Goal: Task Accomplishment & Management: Manage account settings

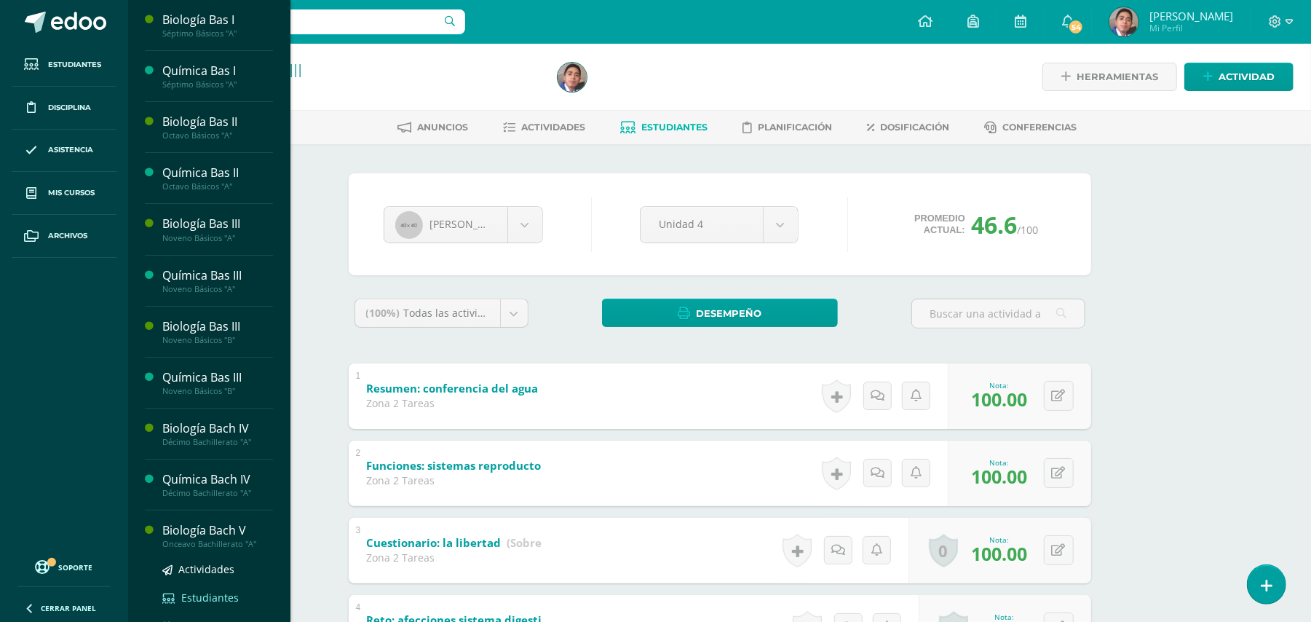
click at [193, 594] on span "Estudiantes" at bounding box center [210, 598] width 58 height 14
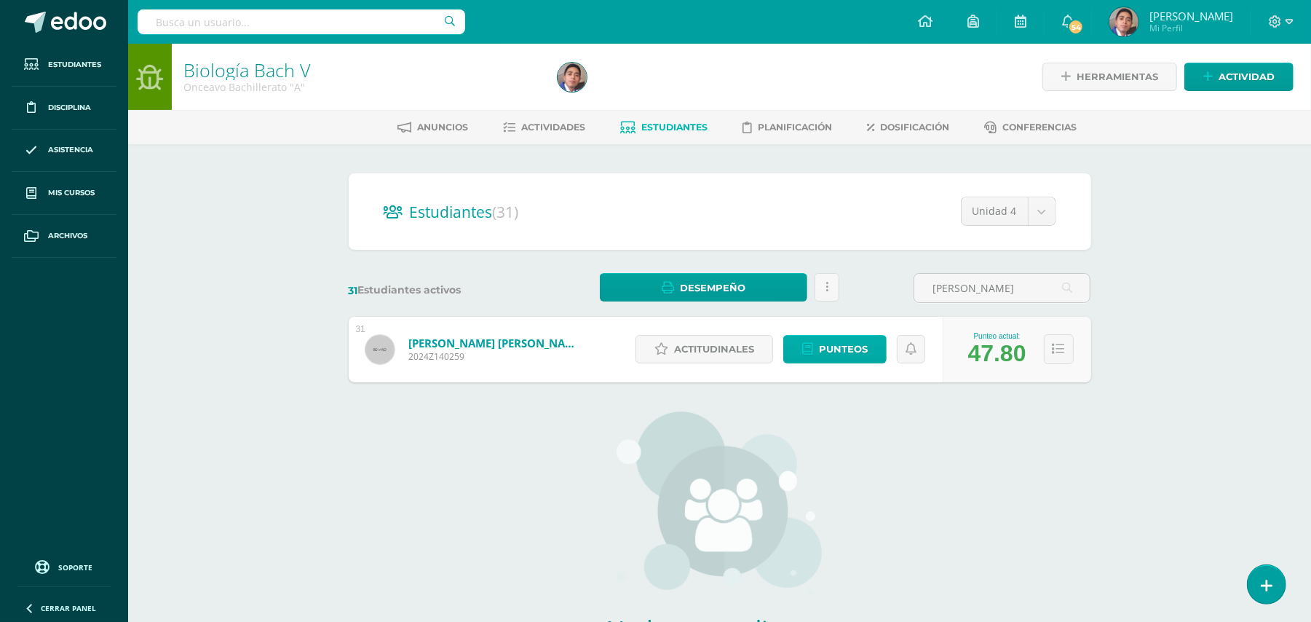
type input "sosa"
click at [836, 342] on span "Punteos" at bounding box center [843, 349] width 49 height 27
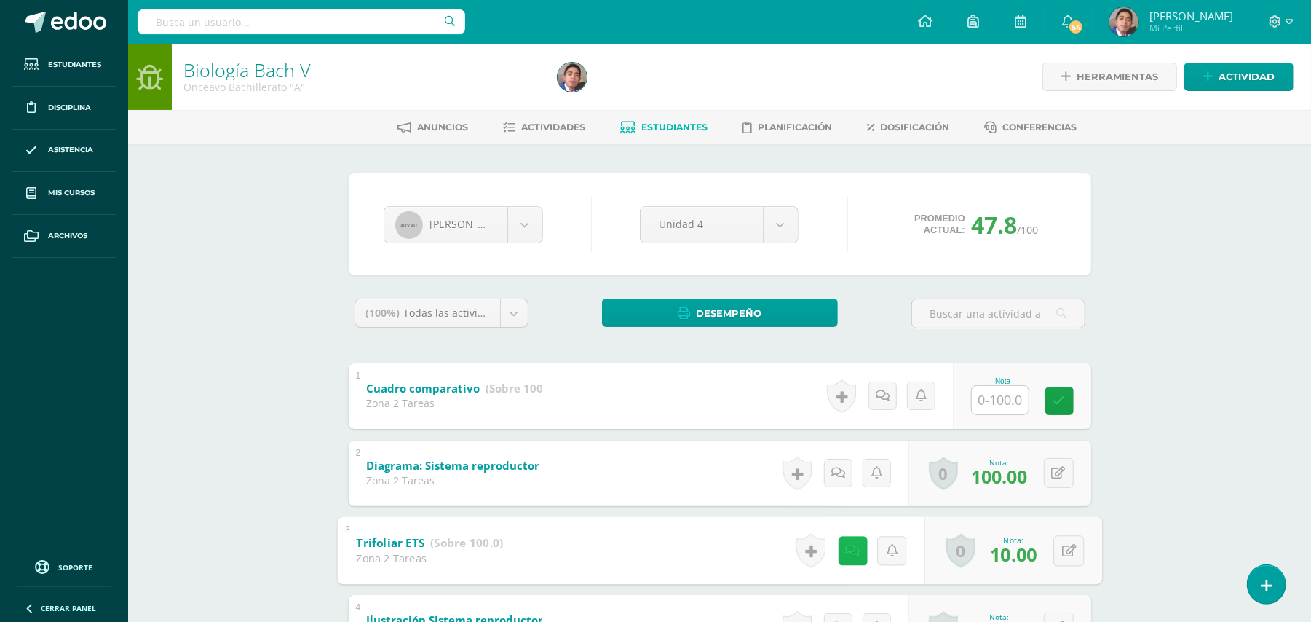
click at [845, 552] on icon at bounding box center [852, 550] width 15 height 12
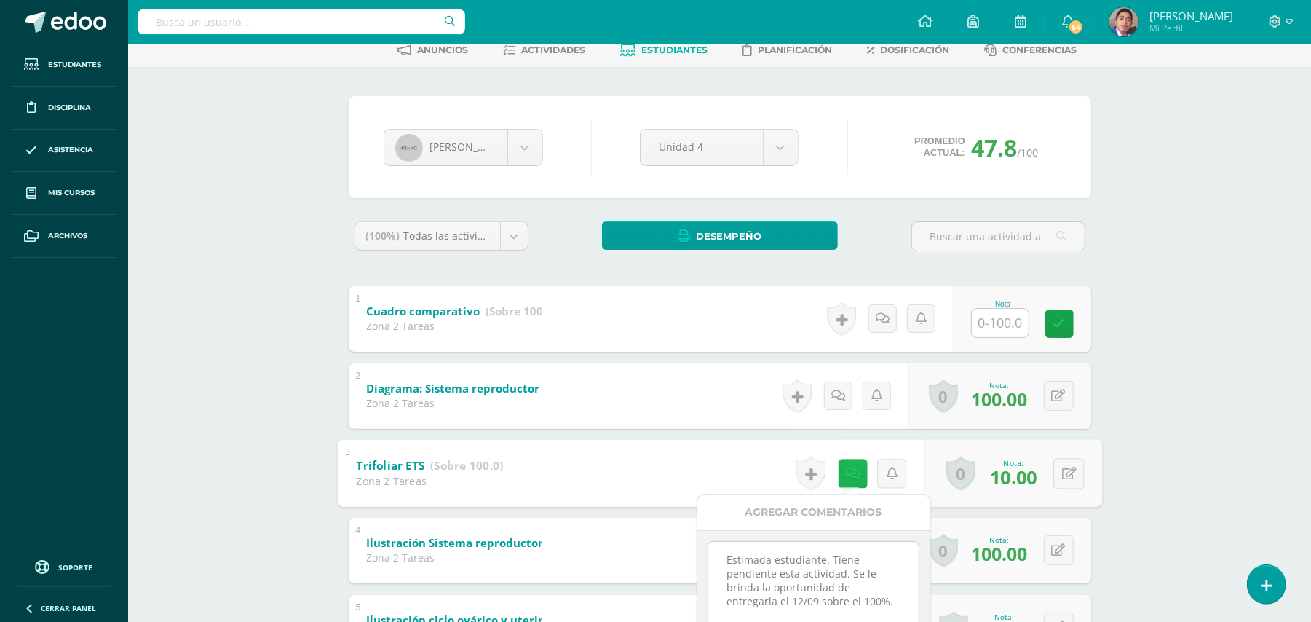
scroll to position [117, 0]
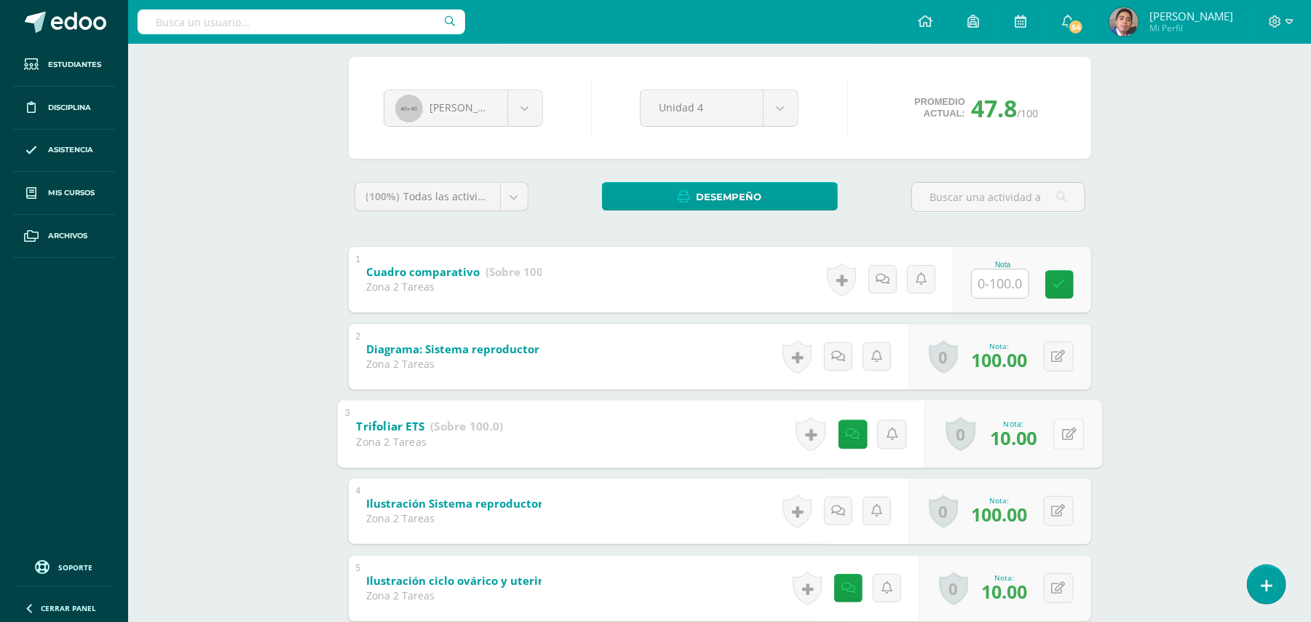
click at [1066, 435] on icon at bounding box center [1069, 433] width 15 height 12
type input "100"
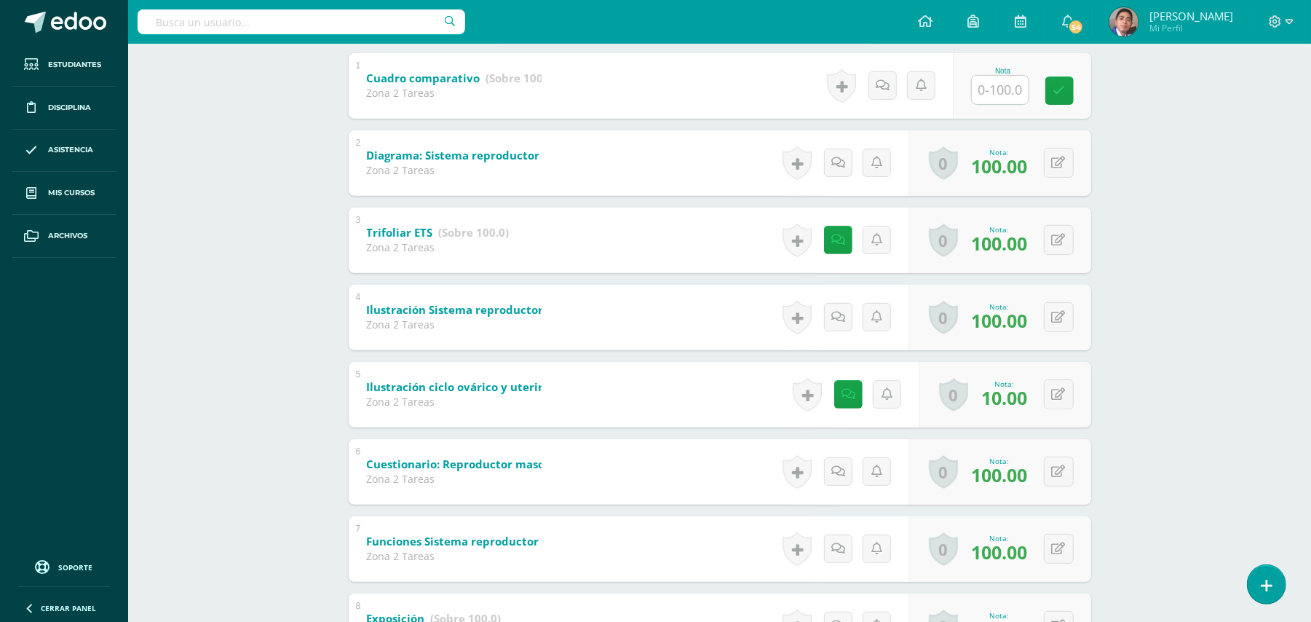
scroll to position [272, 0]
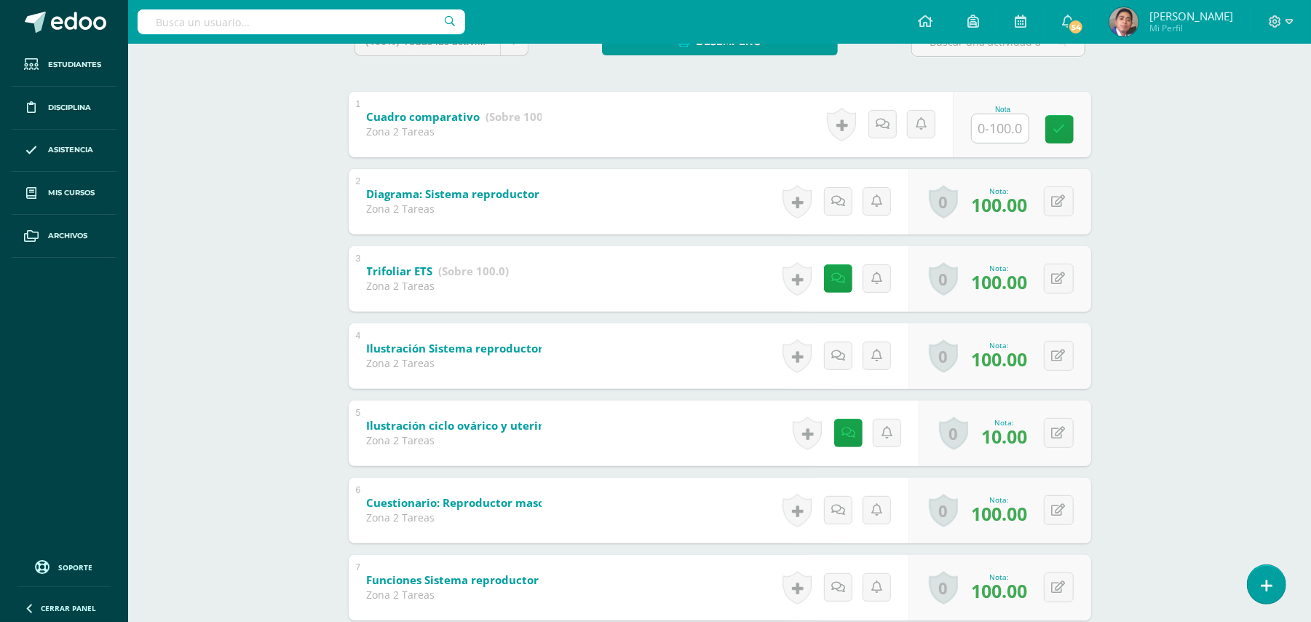
click at [1003, 121] on input "text" at bounding box center [1000, 128] width 57 height 28
click at [1148, 197] on div "Biología Bach V Onceavo Bachillerato "A" Herramientas Detalle de asistencias Ac…" at bounding box center [719, 553] width 1183 height 1563
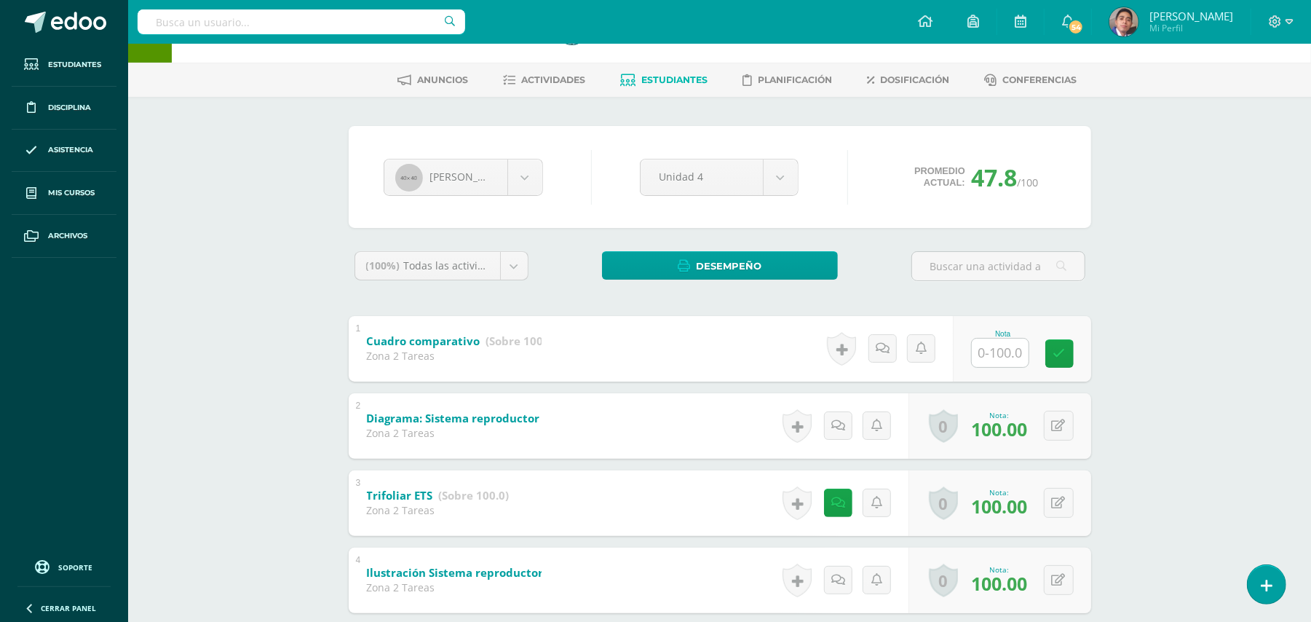
scroll to position [0, 0]
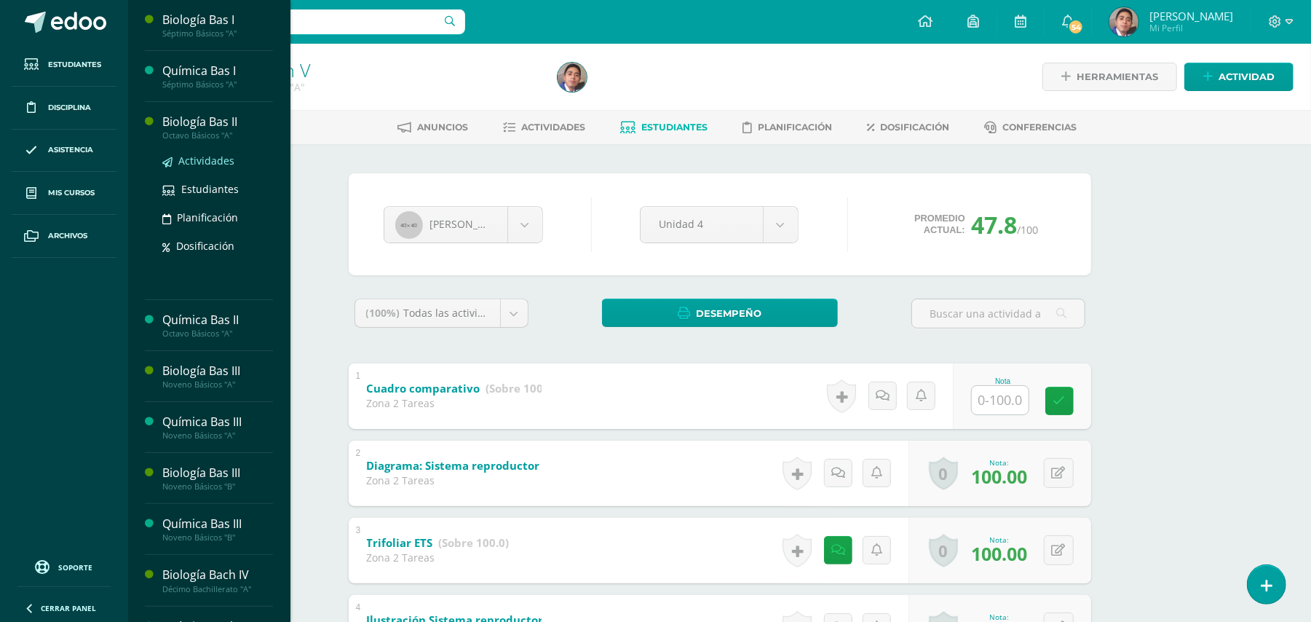
click at [188, 158] on span "Actividades" at bounding box center [206, 161] width 56 height 14
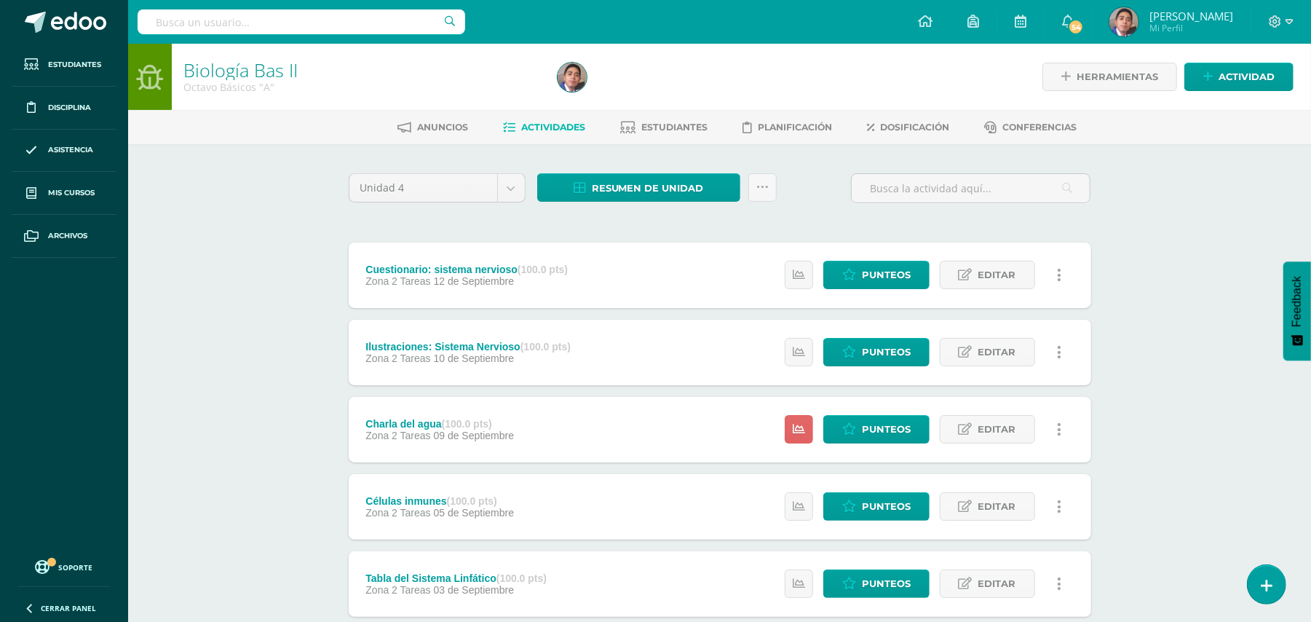
click at [1181, 485] on div "Biología Bas II Octavo Básicos "A" Herramientas Detalle de asistencias Activida…" at bounding box center [719, 569] width 1183 height 1051
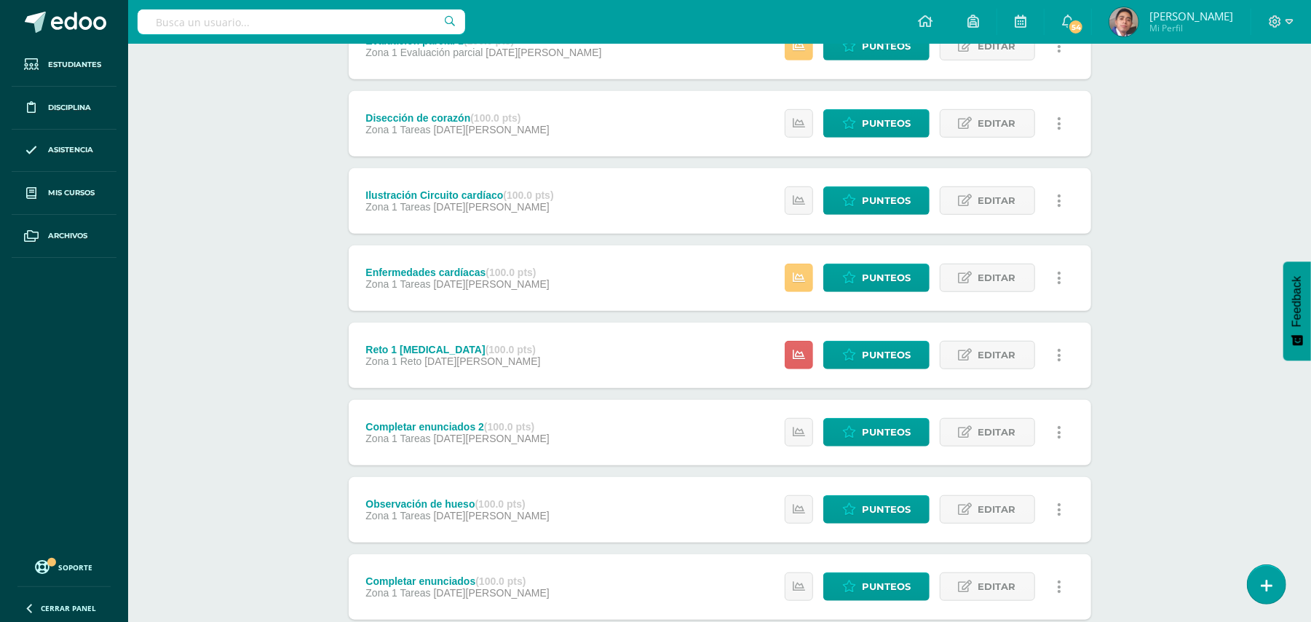
scroll to position [670, 0]
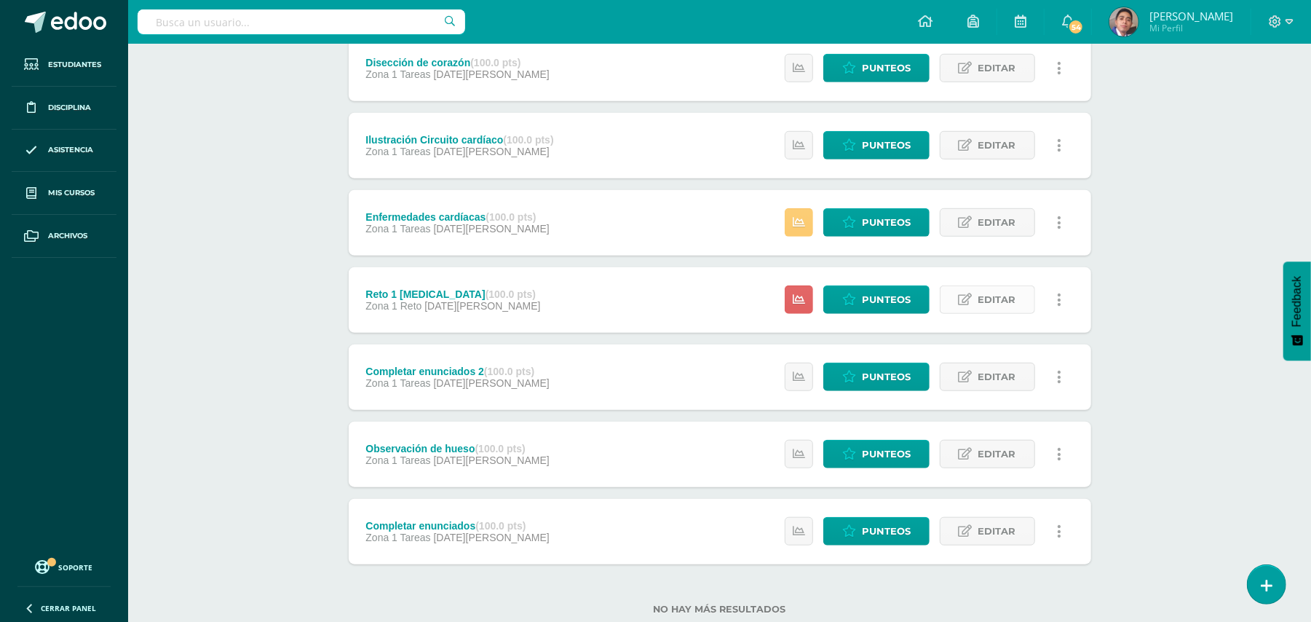
click at [1012, 296] on span "Editar" at bounding box center [998, 299] width 38 height 27
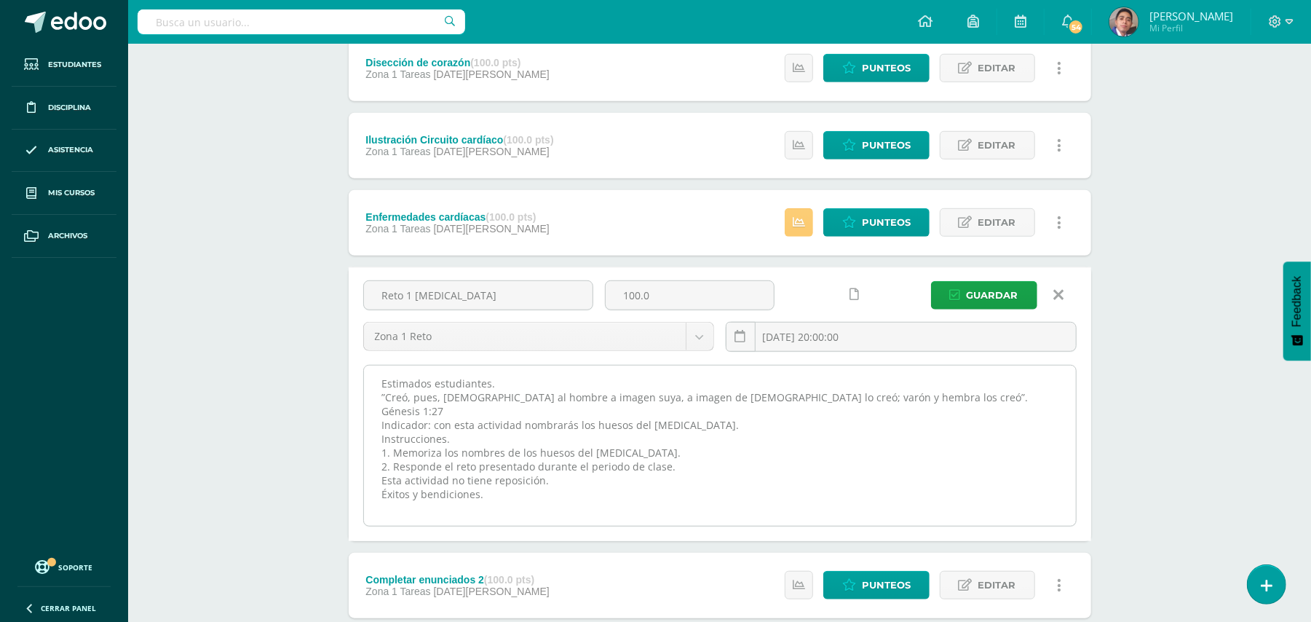
click at [869, 379] on textarea "Estimados estudiantes. ”Creó, pues, Dios al hombre a imagen suya, a imagen de D…" at bounding box center [720, 446] width 712 height 160
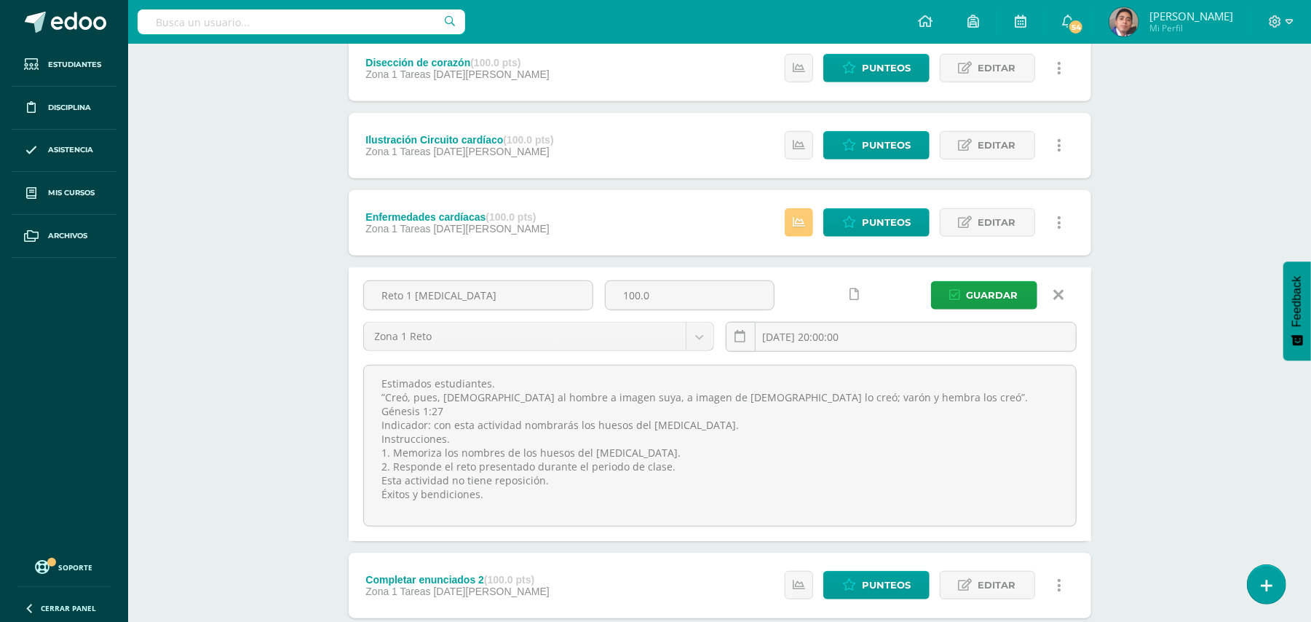
click at [1054, 298] on icon at bounding box center [1059, 295] width 10 height 16
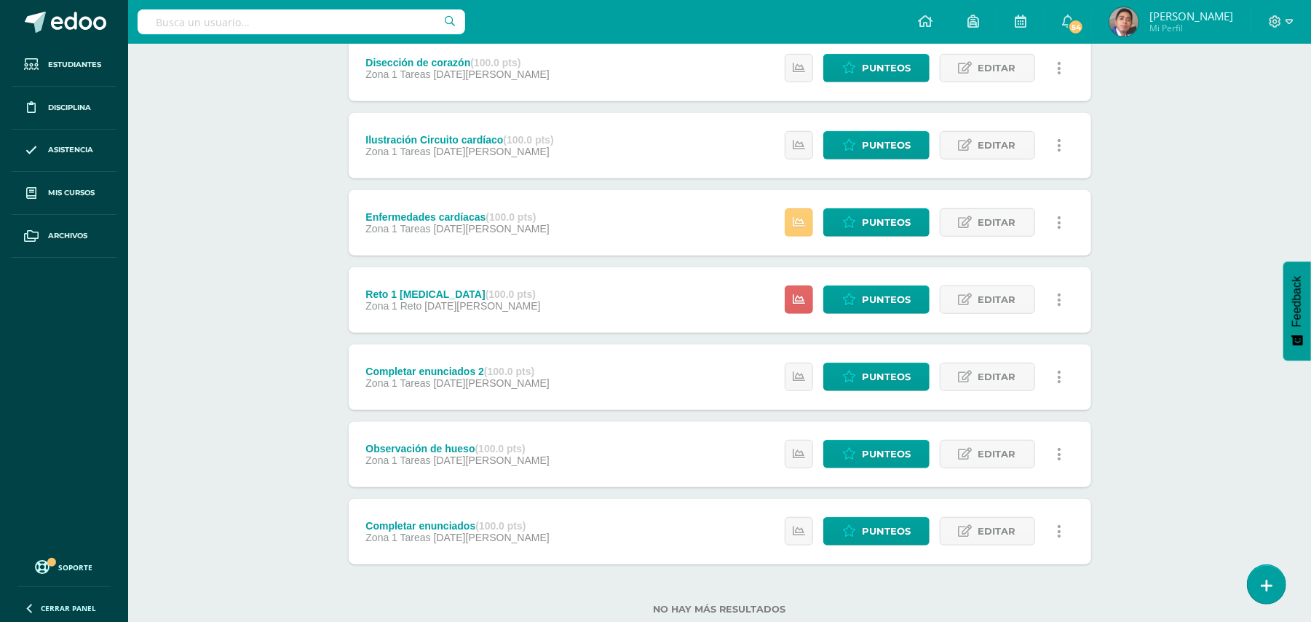
click at [1204, 274] on div "Biología Bas II Octavo Básicos "A" Herramientas Detalle de asistencias Activida…" at bounding box center [719, 17] width 1183 height 1287
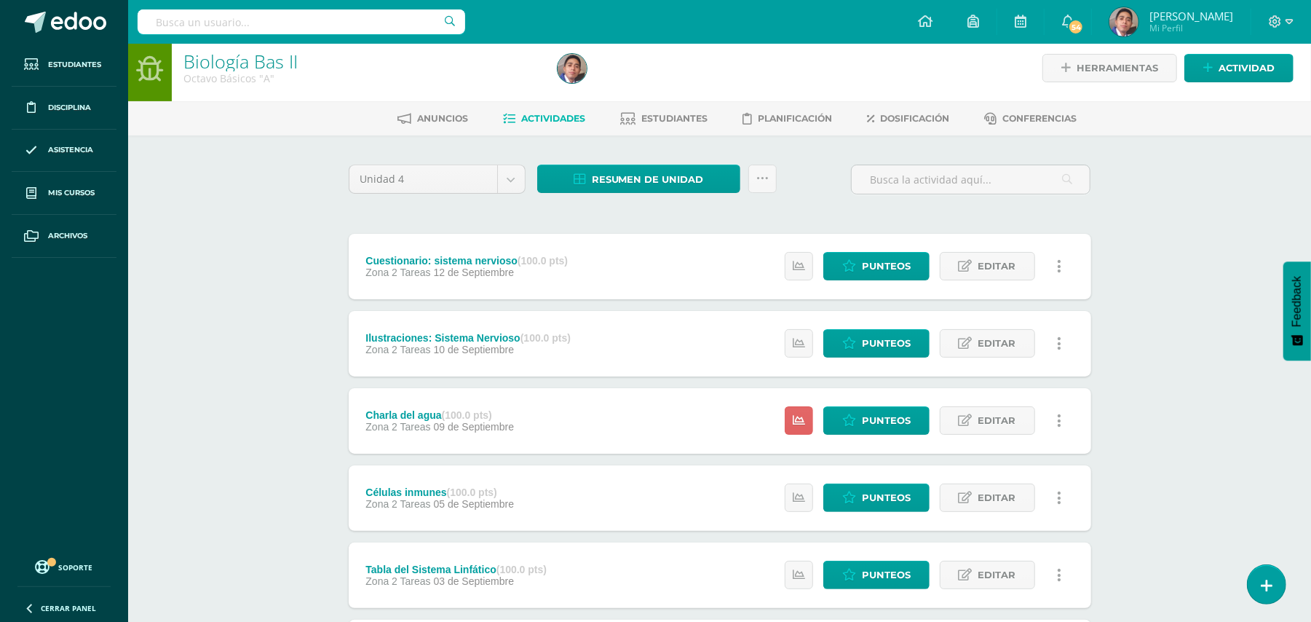
scroll to position [0, 0]
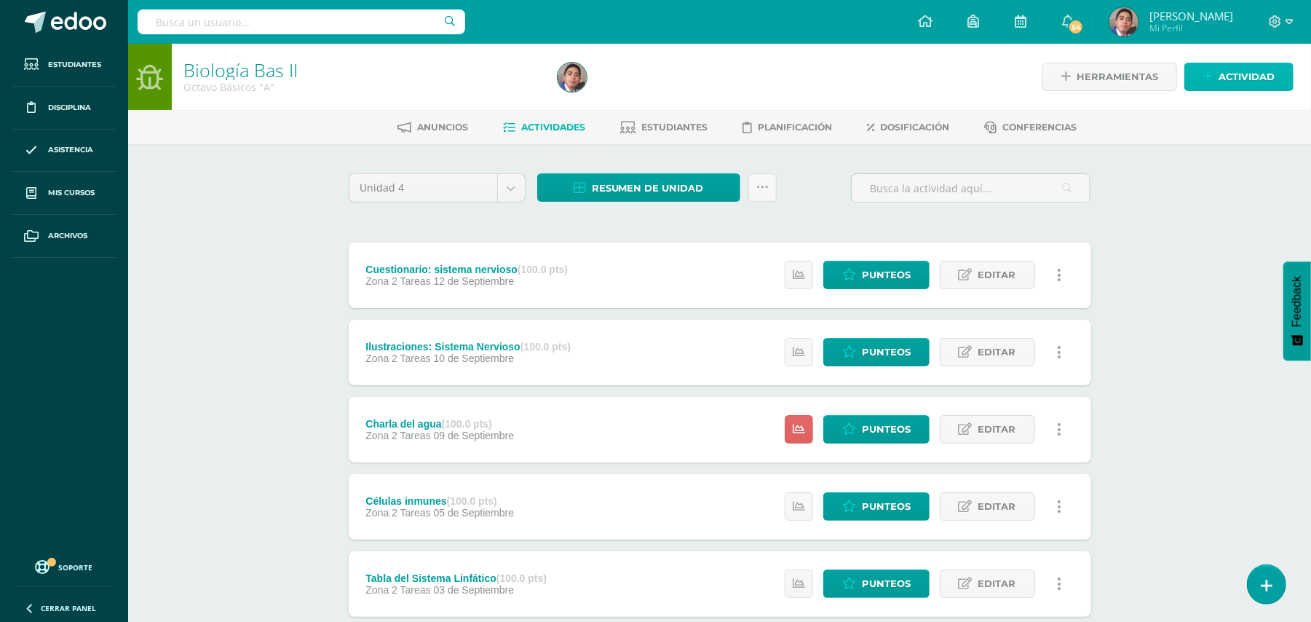
click at [1253, 74] on span "Actividad" at bounding box center [1247, 76] width 56 height 27
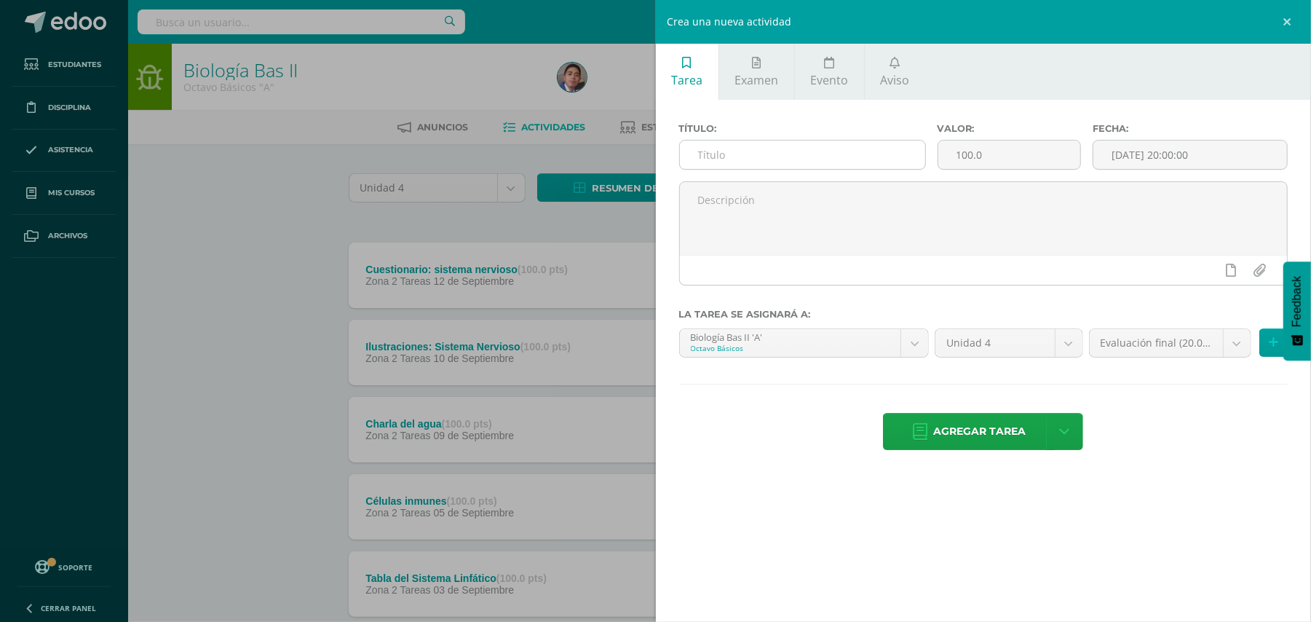
click at [810, 157] on input "text" at bounding box center [802, 155] width 245 height 28
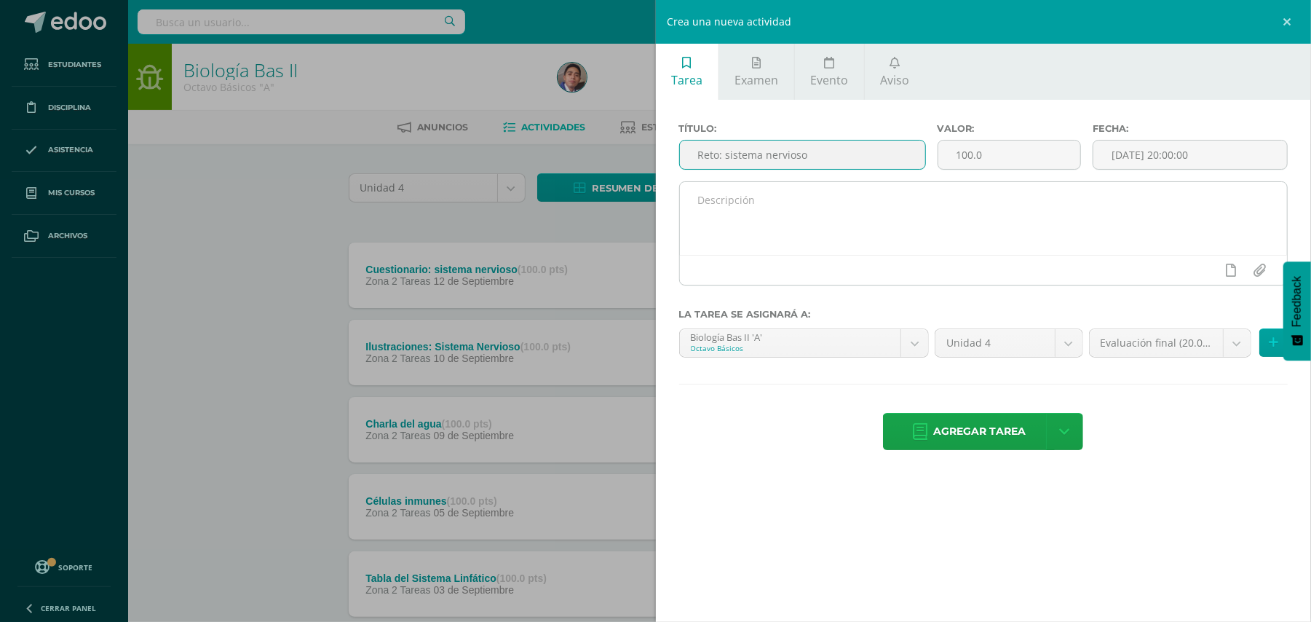
type input "Reto: sistema nervioso"
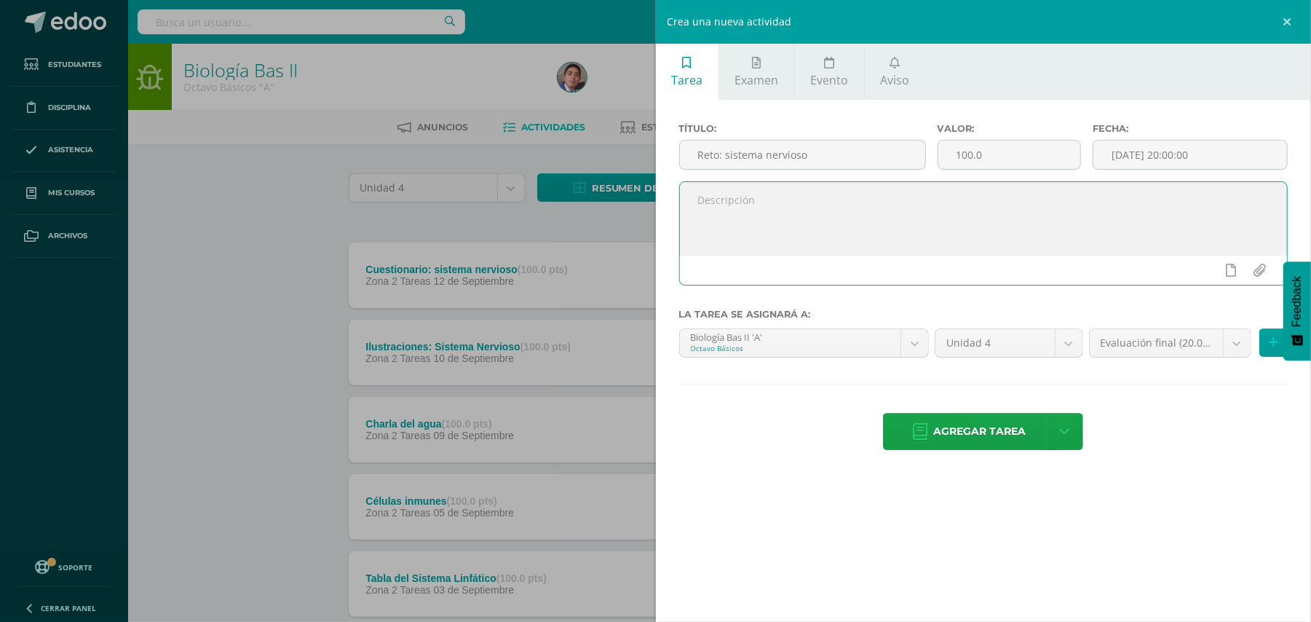
click at [807, 202] on textarea at bounding box center [984, 218] width 608 height 73
paste textarea "Estimados estudiantes. ”Creó, pues, Dios al hombre a imagen suya, a imagen de D…"
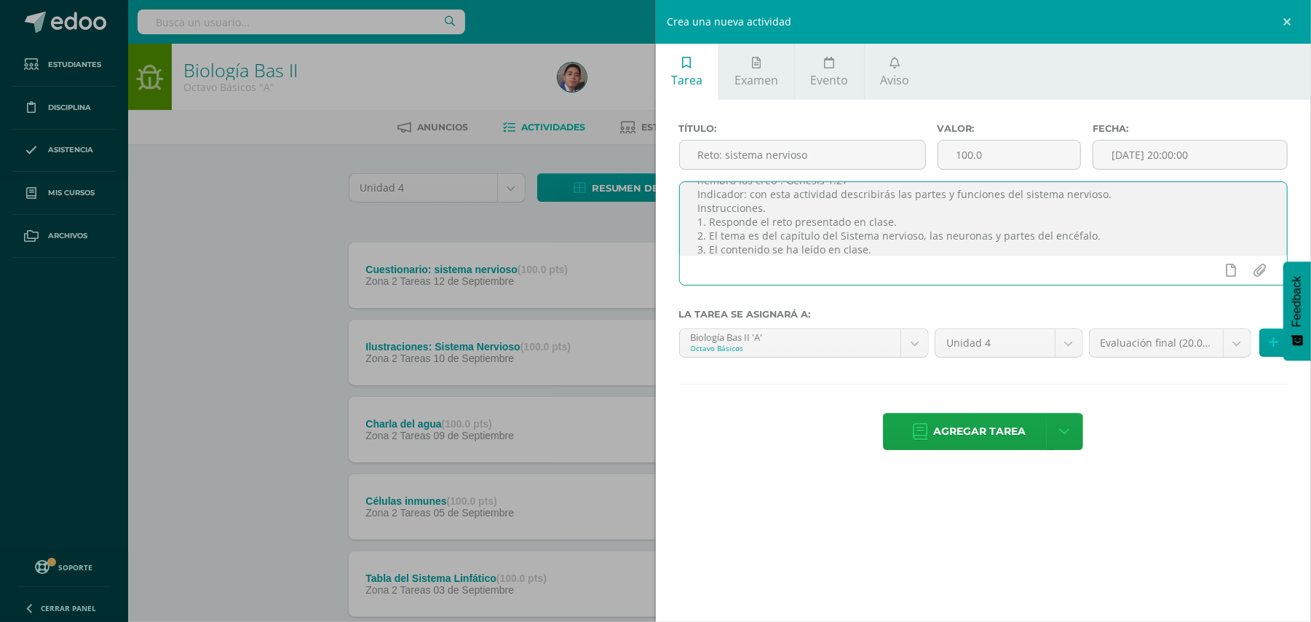
scroll to position [61, 0]
type textarea "Estimados estudiantes. ”Creó, pues, Dios al hombre a imagen suya, a imagen de D…"
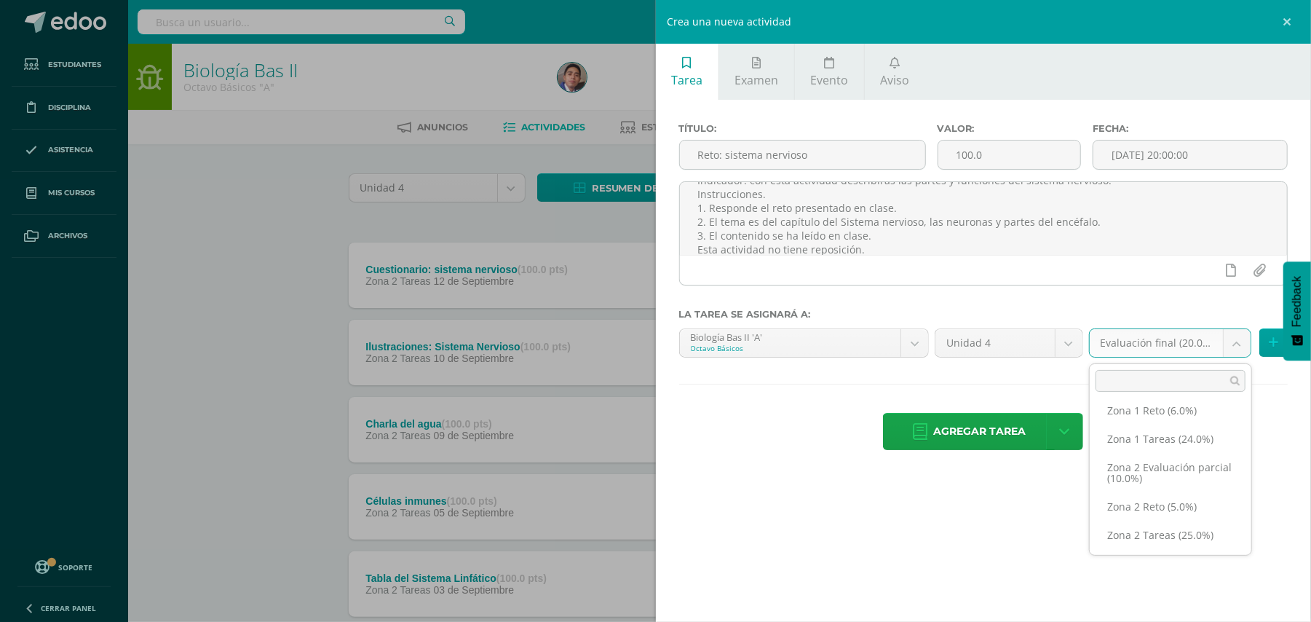
scroll to position [85, 0]
select select "30417"
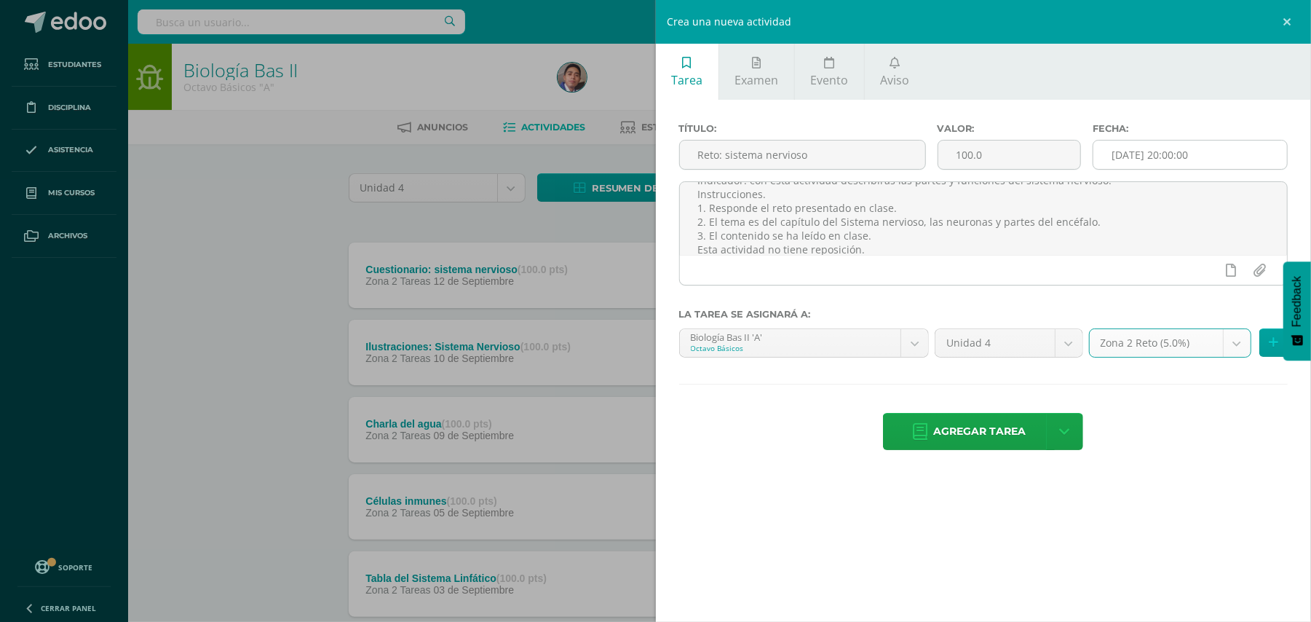
click at [1186, 154] on input "[DATE] 20:00:00" at bounding box center [1191, 155] width 194 height 28
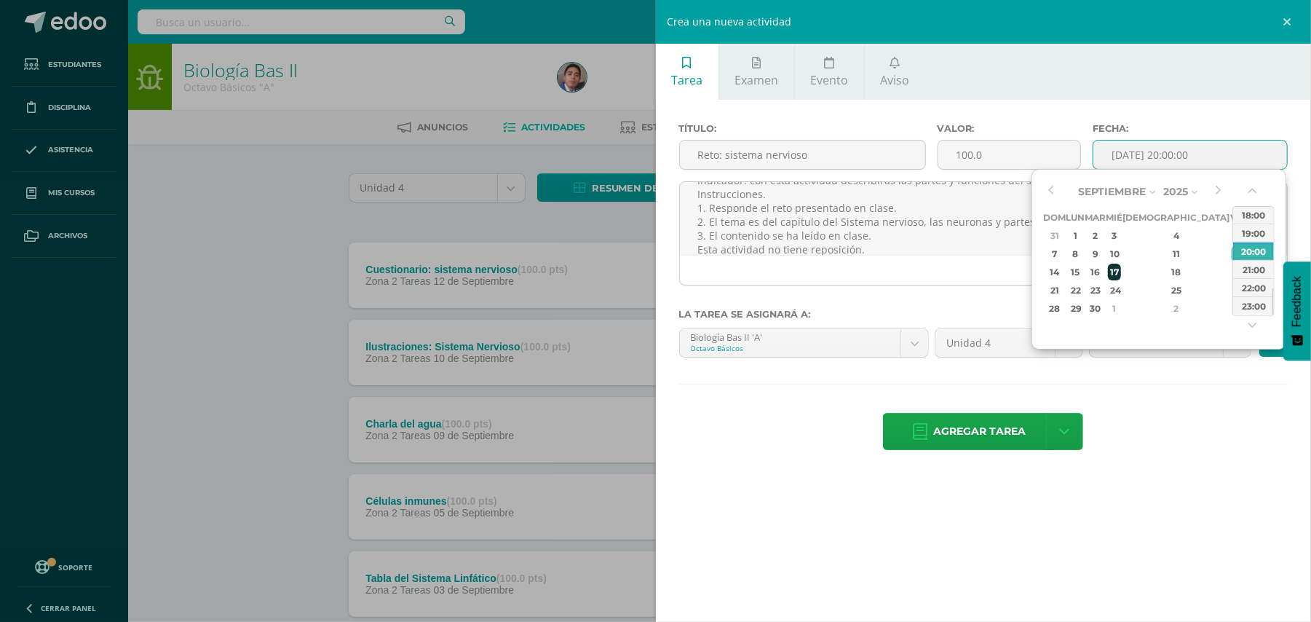
click at [1121, 272] on div "17" at bounding box center [1114, 272] width 13 height 17
type input "2025-09-17 20:00"
click at [1167, 422] on div "Agregar tarea Agregar tarea y ocultar" at bounding box center [984, 433] width 610 height 40
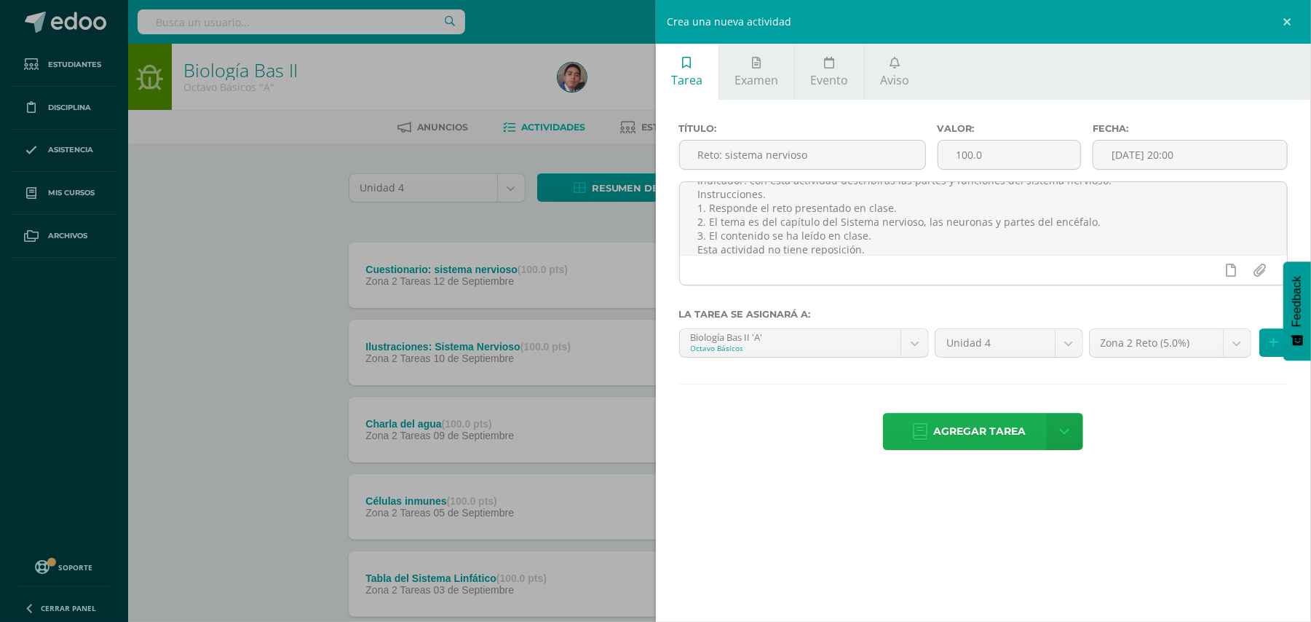
click at [982, 428] on span "Agregar tarea" at bounding box center [980, 432] width 92 height 36
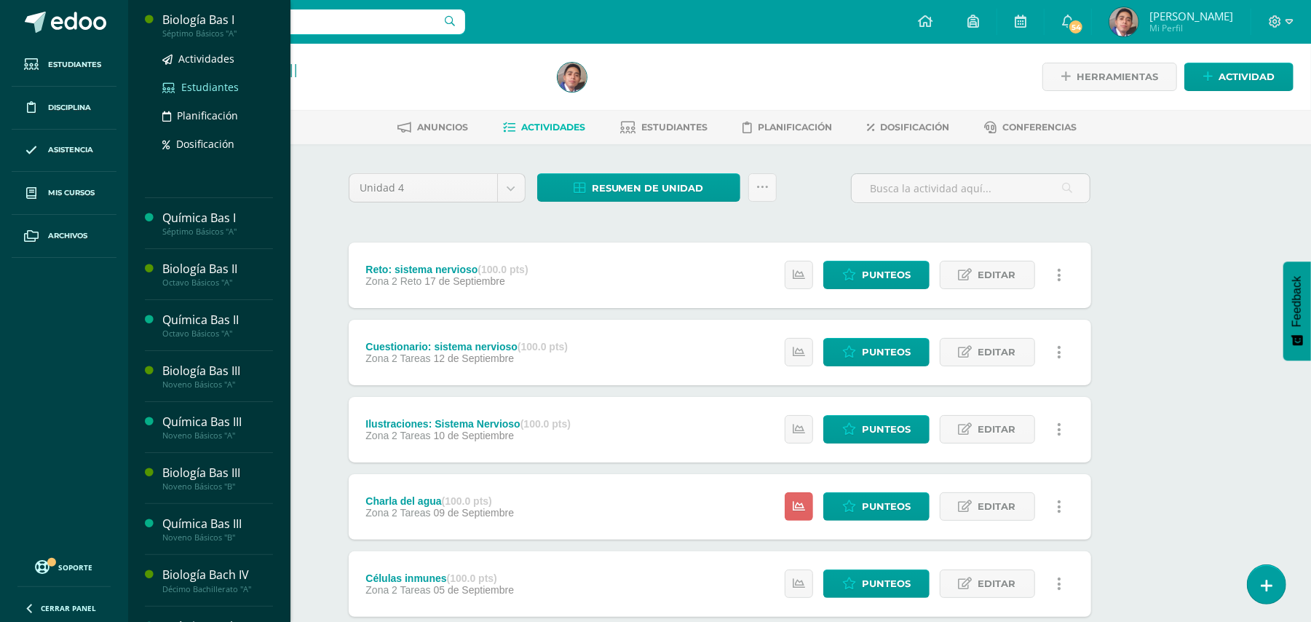
click at [199, 83] on span "Estudiantes" at bounding box center [210, 87] width 58 height 14
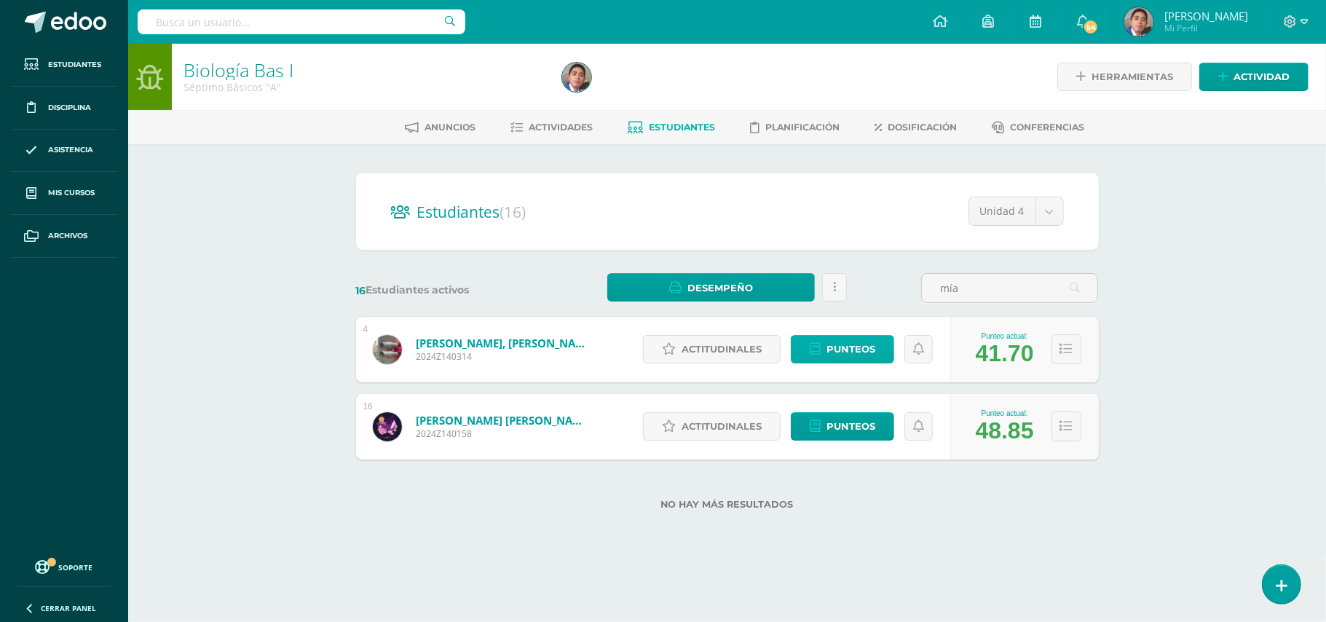
type input "mía"
click at [869, 347] on span "Punteos" at bounding box center [851, 349] width 49 height 27
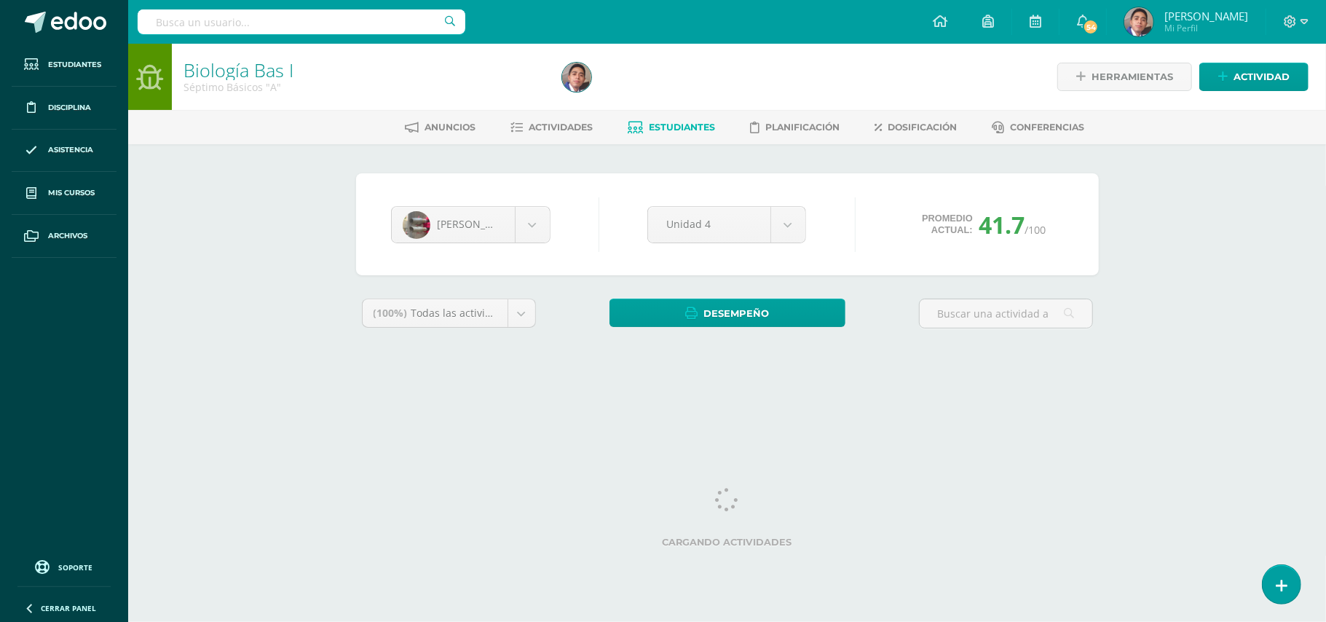
click at [1196, 272] on div "Biología Bas I Séptimo Básicos "A" Herramientas Detalle de asistencias Activida…" at bounding box center [727, 218] width 1198 height 349
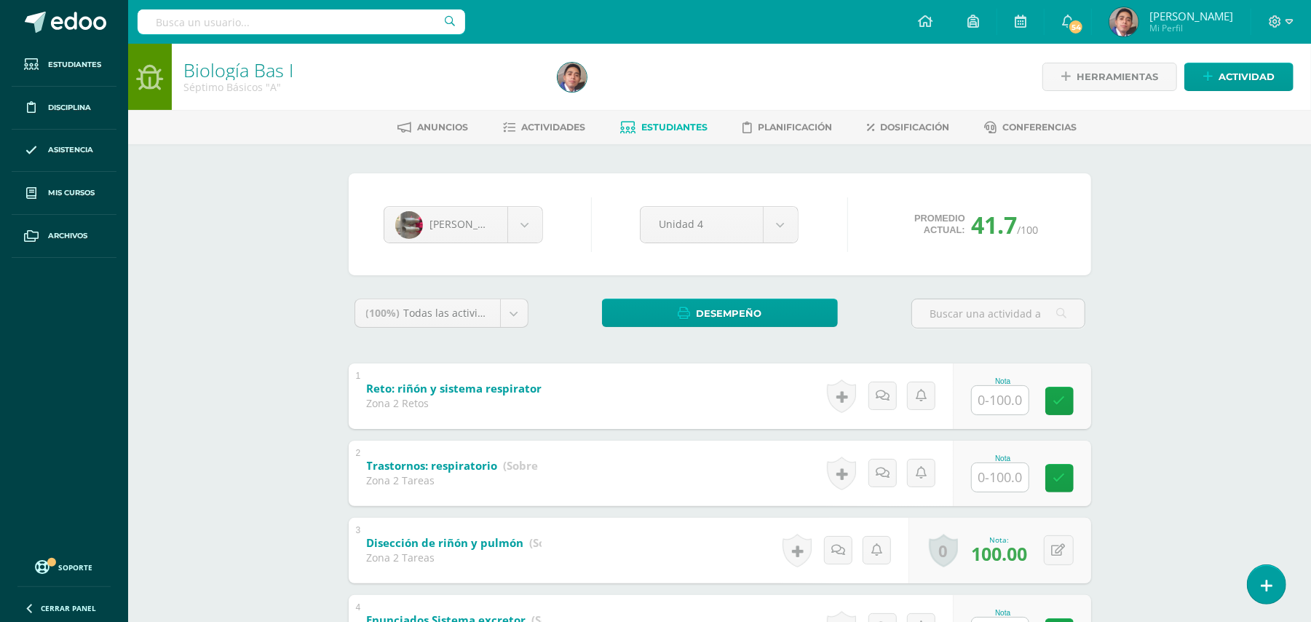
click at [1125, 373] on div "Biología Bas I Séptimo Básicos "A" Herramientas Detalle de asistencias Activida…" at bounding box center [719, 630] width 1183 height 1172
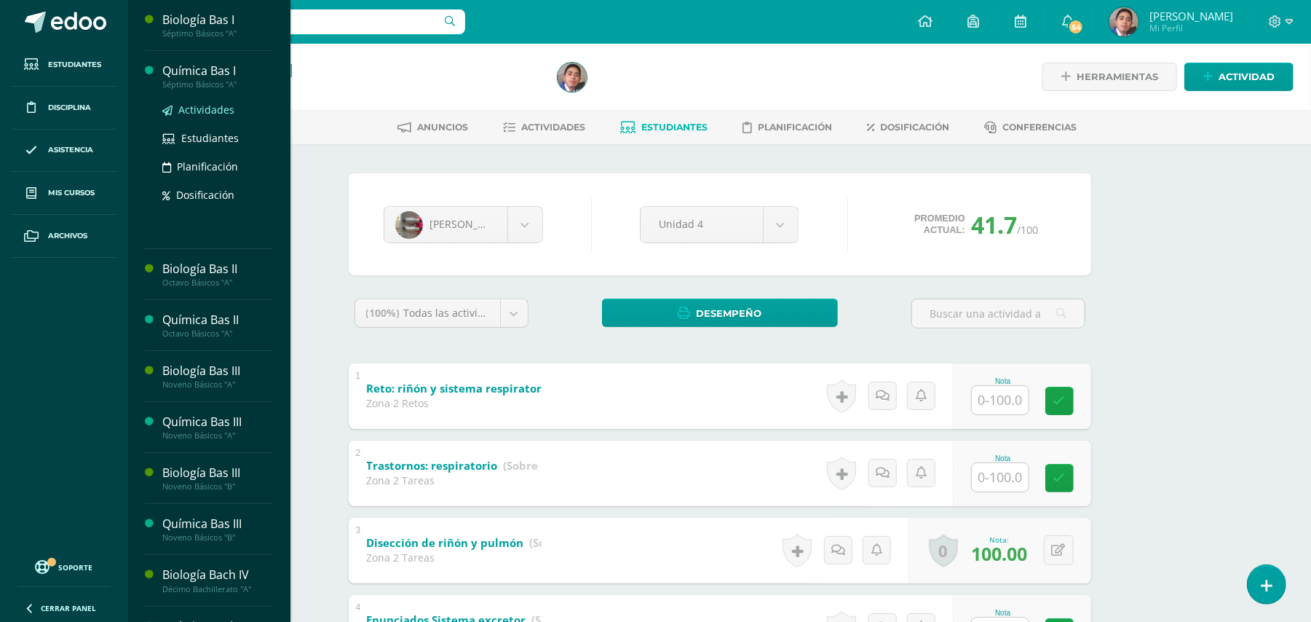
click at [208, 111] on span "Actividades" at bounding box center [206, 110] width 56 height 14
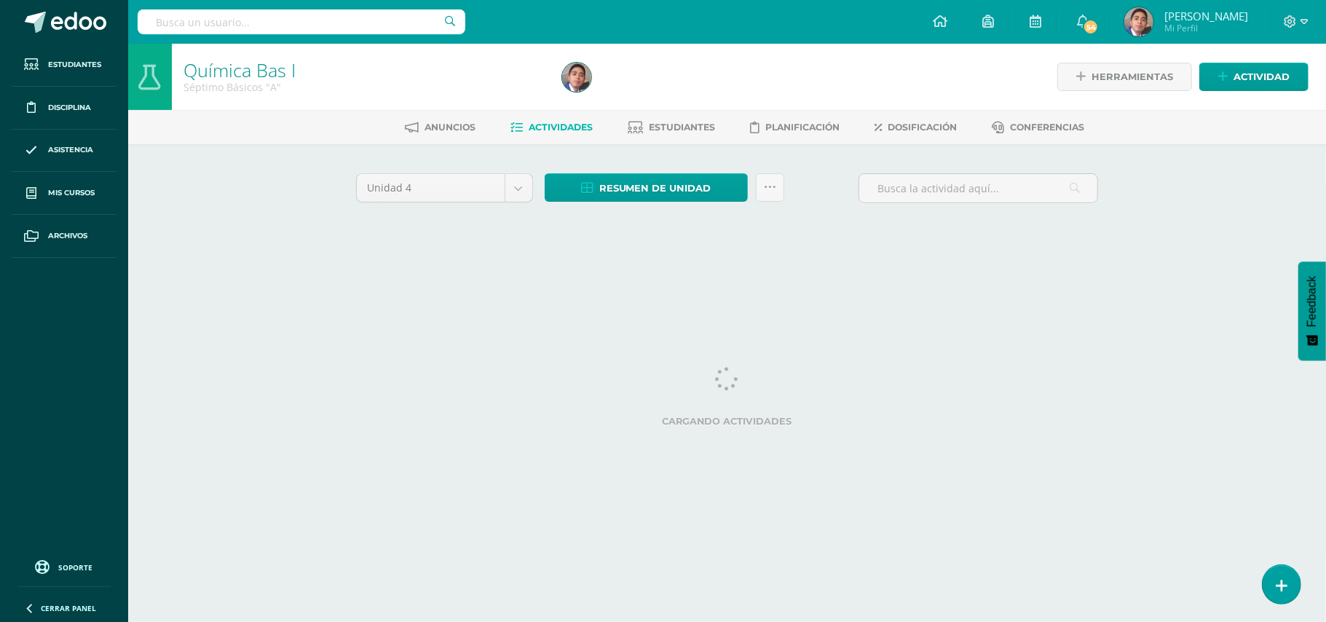
click at [248, 268] on div "Química Bas I Séptimo Básicos "A" Herramientas Detalle de asistencias Actividad…" at bounding box center [727, 158] width 1198 height 228
